Goal: Task Accomplishment & Management: Manage account settings

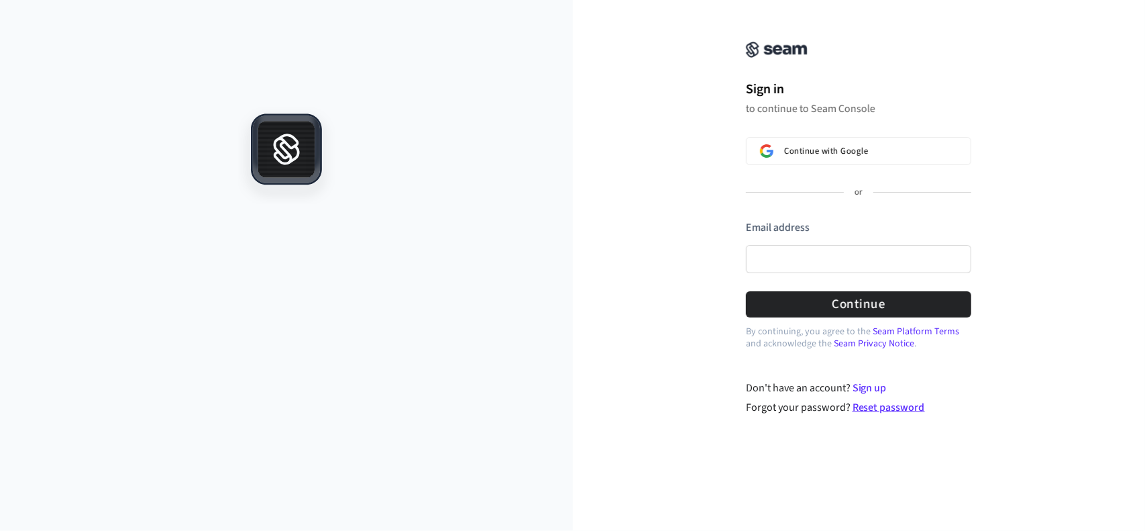
click at [884, 405] on link "Reset password" at bounding box center [889, 407] width 72 height 15
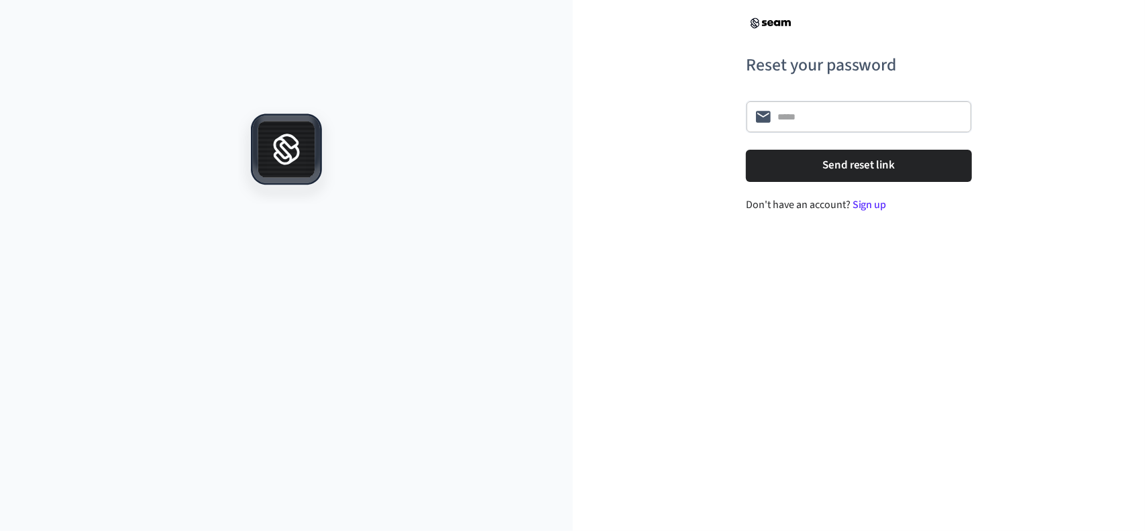
click at [855, 113] on input "text" at bounding box center [871, 116] width 186 height 13
type input "**********"
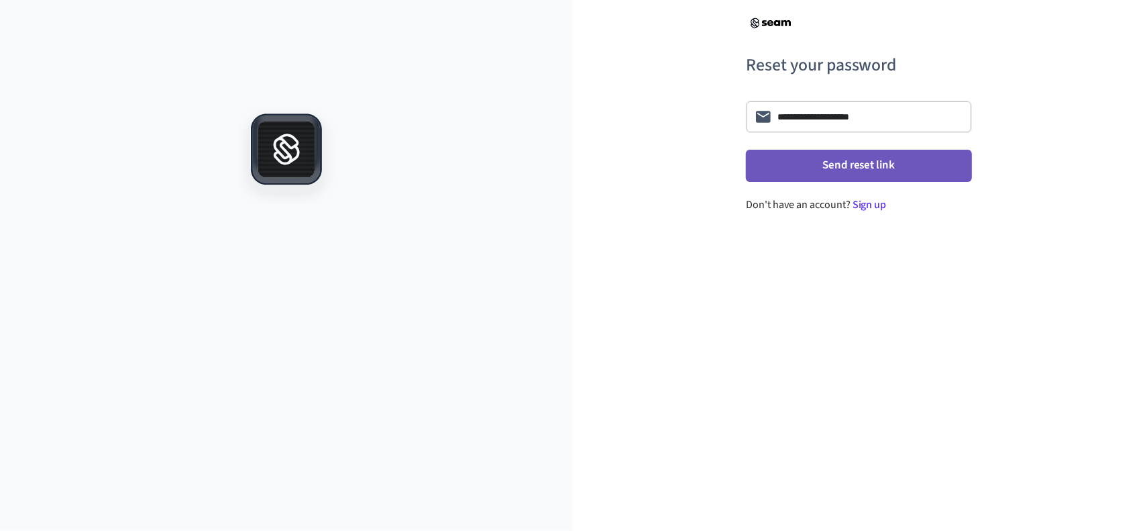
click at [910, 168] on button "Send reset link" at bounding box center [859, 166] width 226 height 32
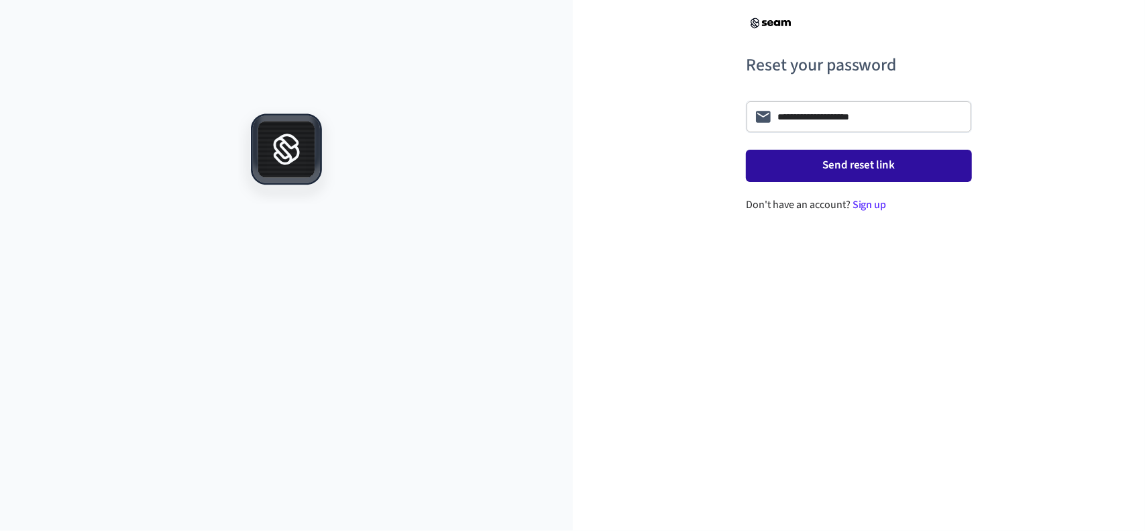
click at [856, 169] on button "Send reset link" at bounding box center [859, 166] width 226 height 32
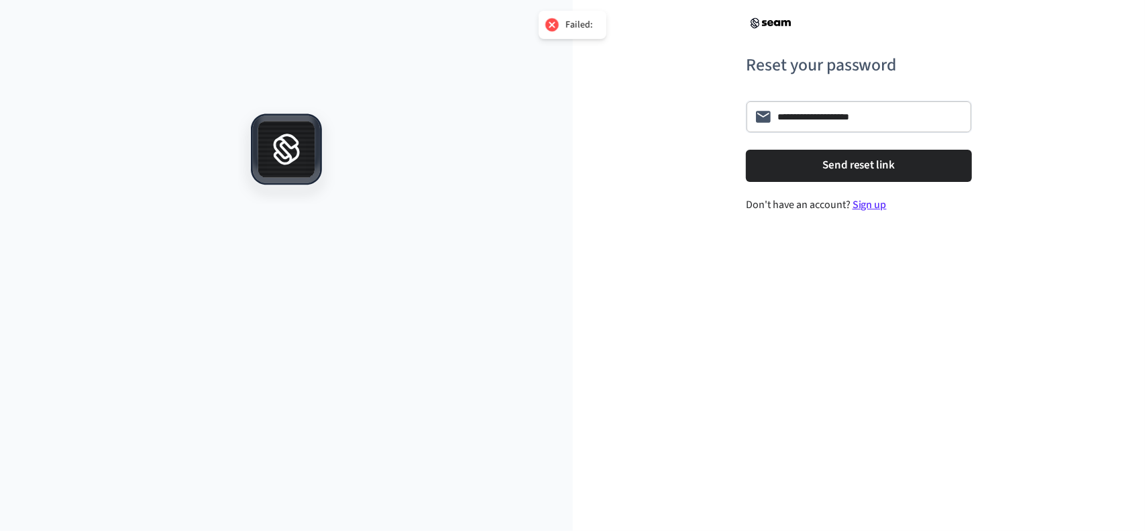
click at [869, 202] on link "Sign up" at bounding box center [870, 204] width 34 height 15
